Goal: Find specific page/section: Find specific page/section

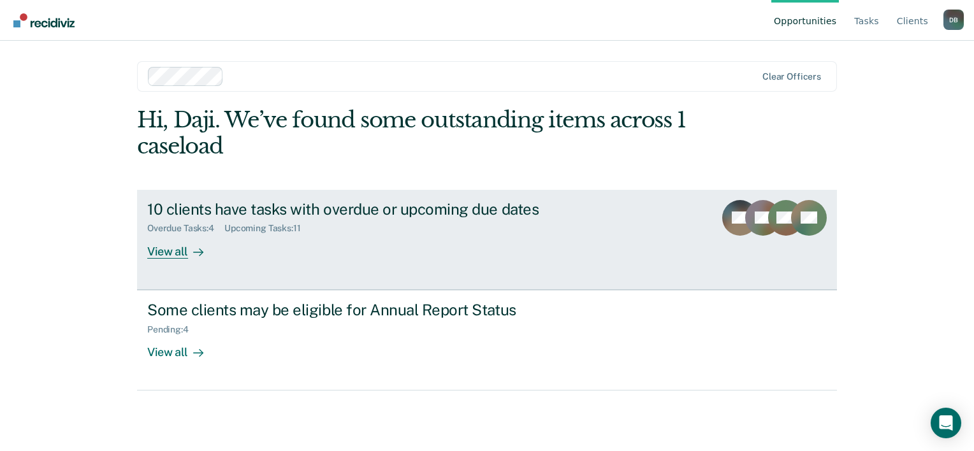
click at [170, 255] on div "View all" at bounding box center [182, 246] width 71 height 25
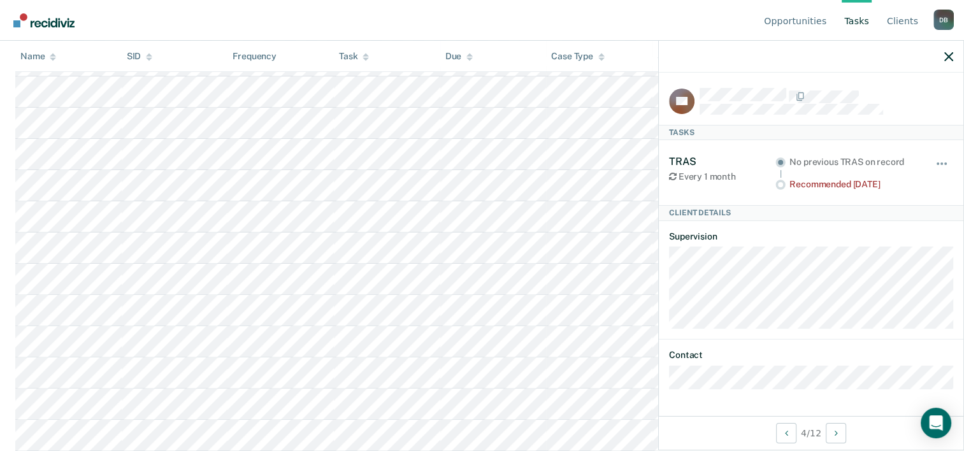
scroll to position [334, 0]
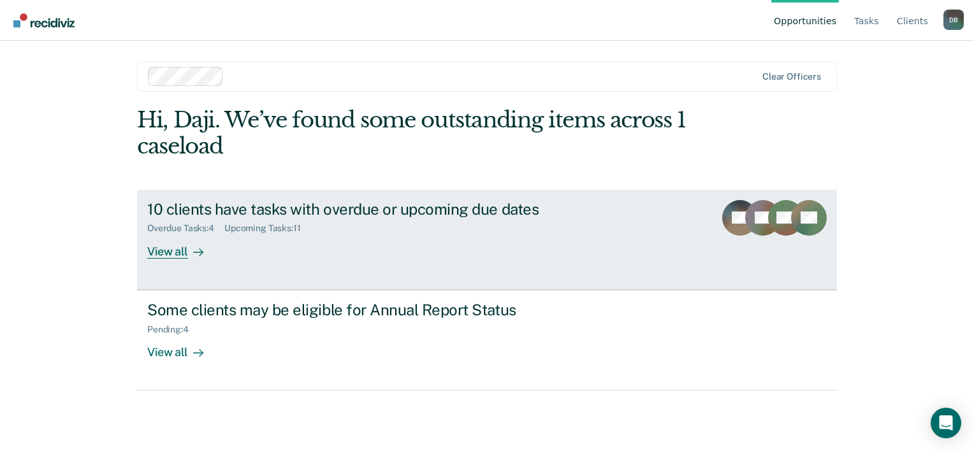
click at [179, 258] on div "View all" at bounding box center [182, 246] width 71 height 25
